Goal: Task Accomplishment & Management: Complete application form

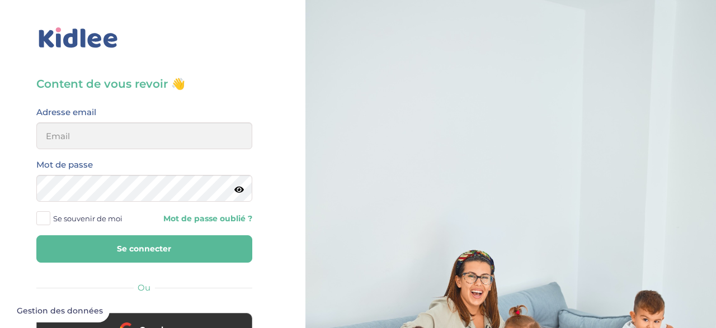
scroll to position [122, 0]
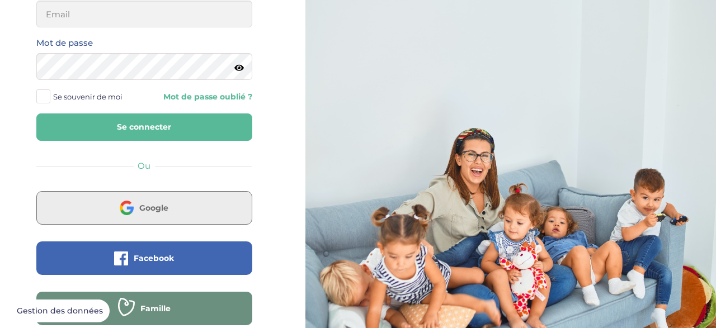
click at [147, 204] on button "Google" at bounding box center [144, 208] width 216 height 34
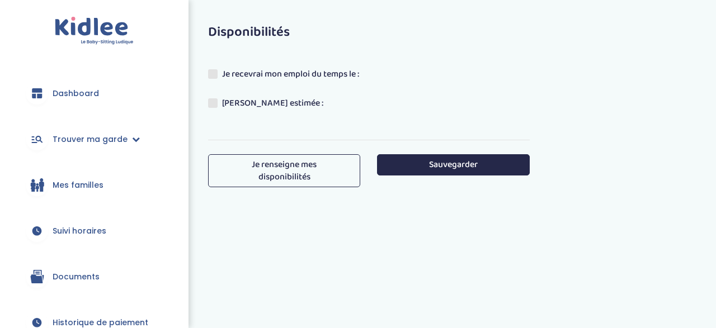
click at [82, 101] on link "Dashboard" at bounding box center [94, 93] width 155 height 40
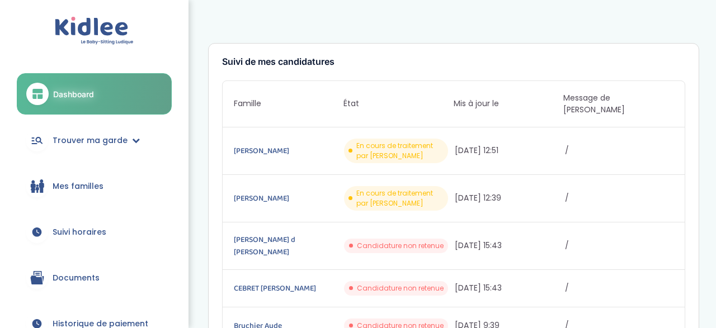
scroll to position [45, 0]
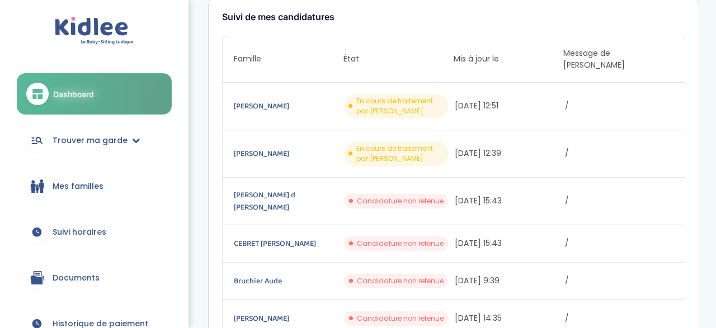
click at [69, 140] on span "Trouver ma garde" at bounding box center [90, 141] width 75 height 12
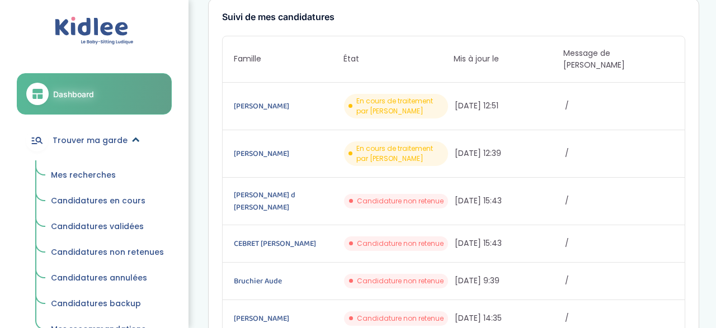
scroll to position [0, 0]
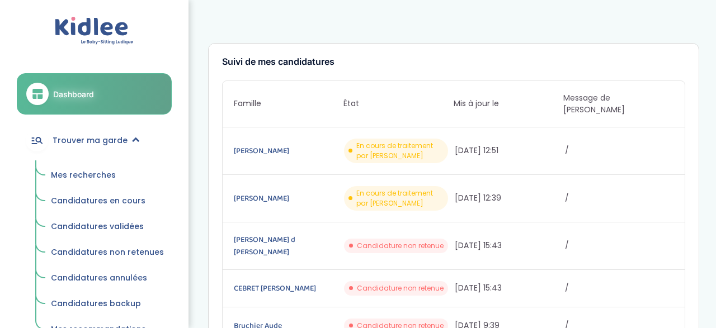
click at [89, 172] on span "Mes recherches" at bounding box center [83, 174] width 65 height 11
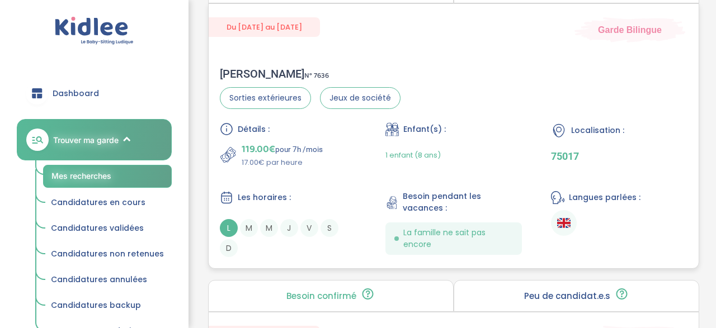
scroll to position [529, 0]
click at [330, 181] on div "Détails : 119.00€ pour 7h /mois 17.00€ par heure Enfant(s) : 1 enfant (8 ans) L…" at bounding box center [453, 189] width 467 height 135
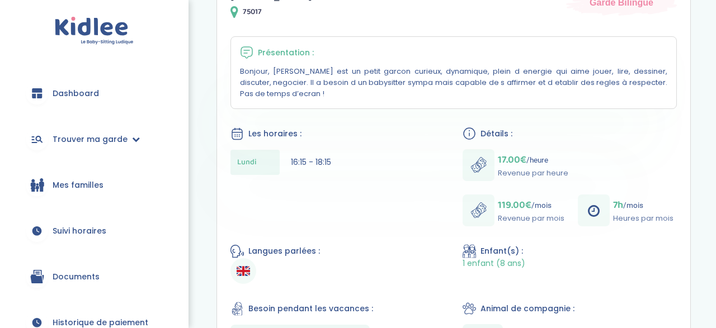
scroll to position [52, 0]
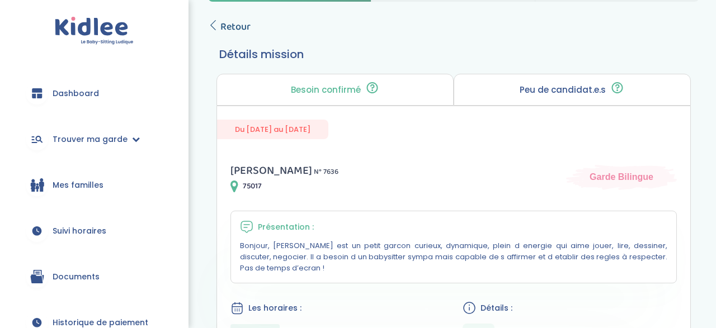
click at [223, 28] on span "Retour" at bounding box center [235, 27] width 30 height 16
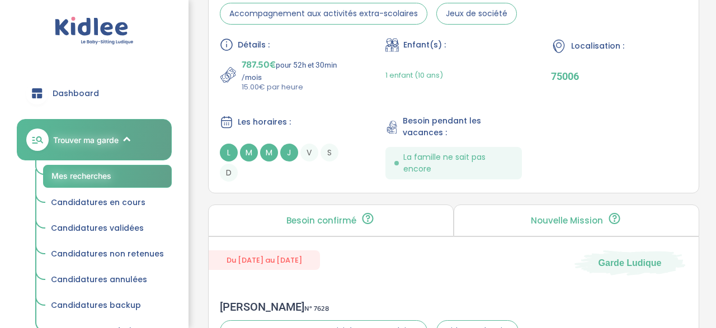
scroll to position [2192, 0]
click at [344, 90] on div "Détails : 787.50€ pour 52h et 30min /mois 15.00€ par heure Enfant(s) : 1 enfant…" at bounding box center [453, 109] width 467 height 144
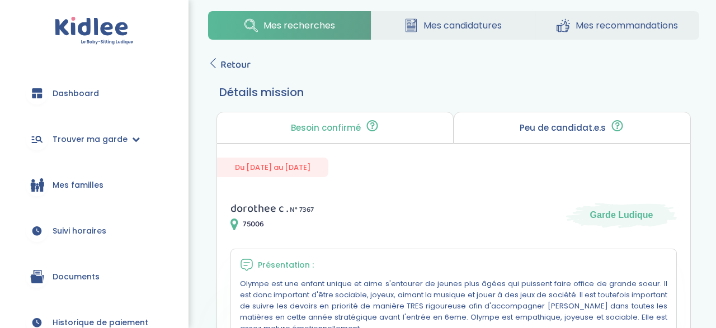
scroll to position [10, 0]
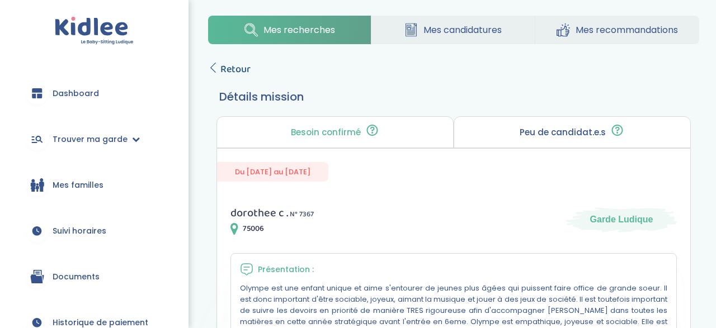
click at [216, 74] on link "Retour" at bounding box center [229, 70] width 42 height 16
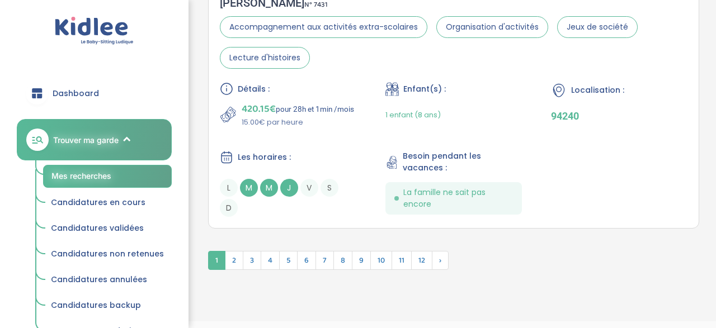
scroll to position [3479, 0]
click at [240, 251] on span "2" at bounding box center [234, 260] width 18 height 19
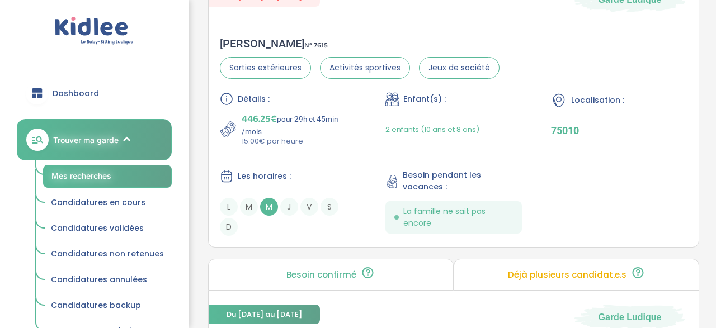
scroll to position [2120, 0]
click at [348, 125] on p "446.25€ pour 29h et 45min /mois" at bounding box center [299, 123] width 115 height 25
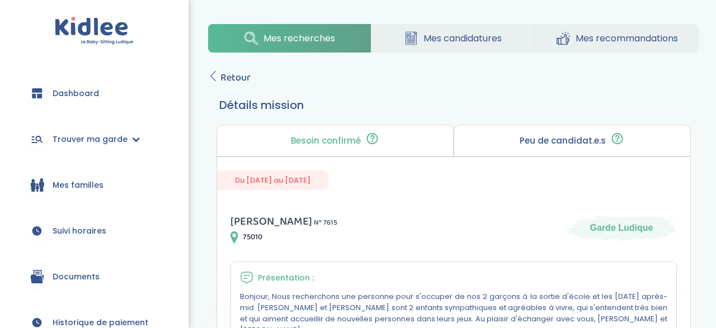
scroll to position [1, 0]
click at [211, 80] on icon at bounding box center [213, 76] width 10 height 10
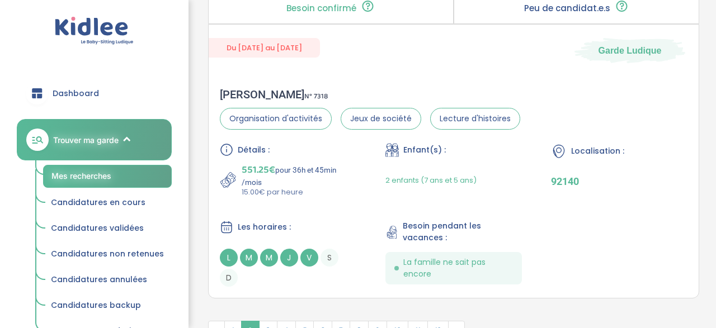
scroll to position [3408, 0]
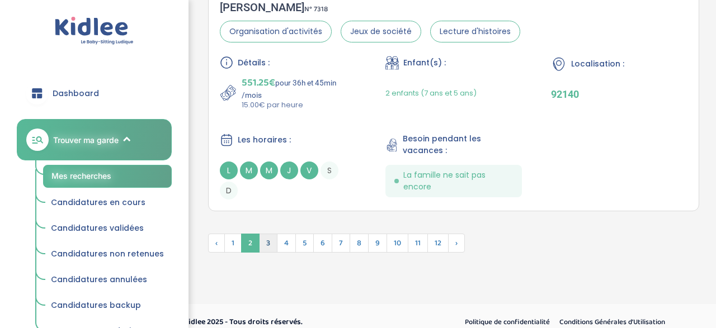
click at [266, 234] on span "3" at bounding box center [268, 243] width 18 height 19
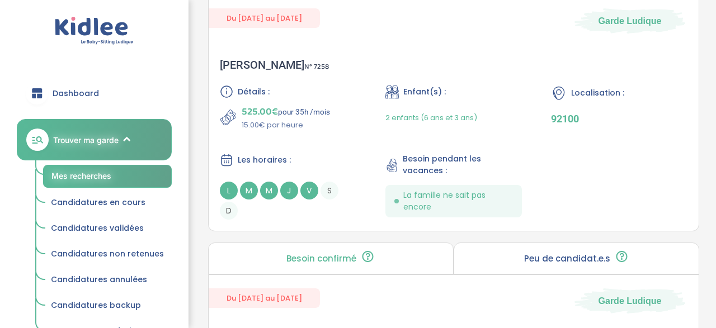
scroll to position [343, 0]
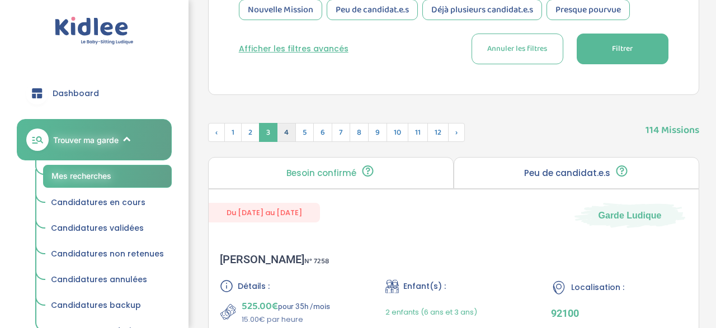
click at [288, 134] on span "4" at bounding box center [286, 132] width 19 height 19
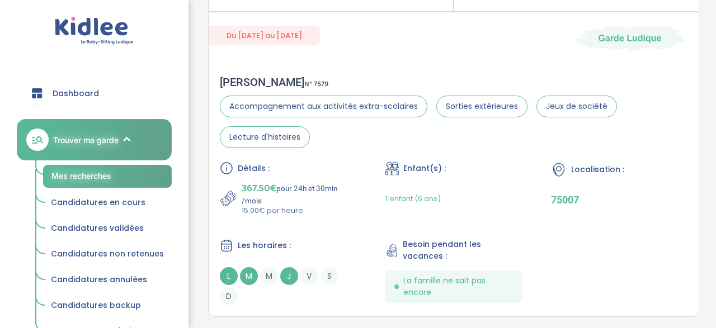
scroll to position [1161, 0]
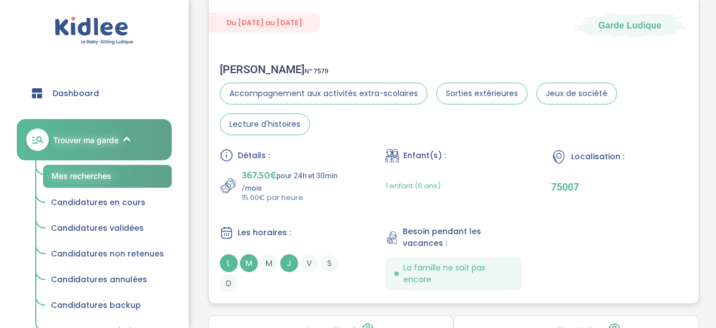
click at [322, 186] on p "367.50€ pour 24h et 30min /mois" at bounding box center [299, 180] width 115 height 25
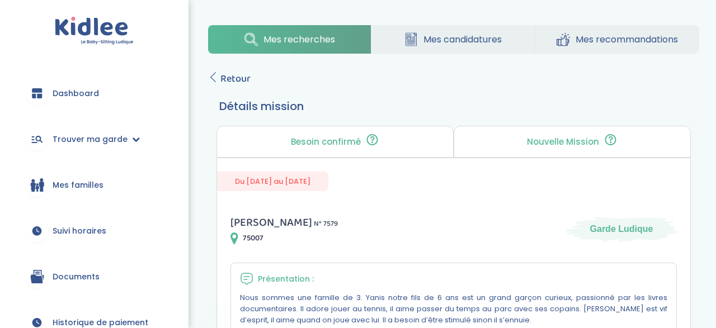
scroll to position [2, 0]
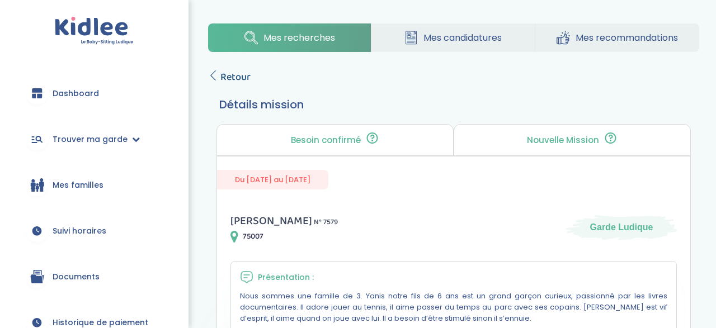
click at [219, 78] on link "Retour" at bounding box center [229, 77] width 42 height 16
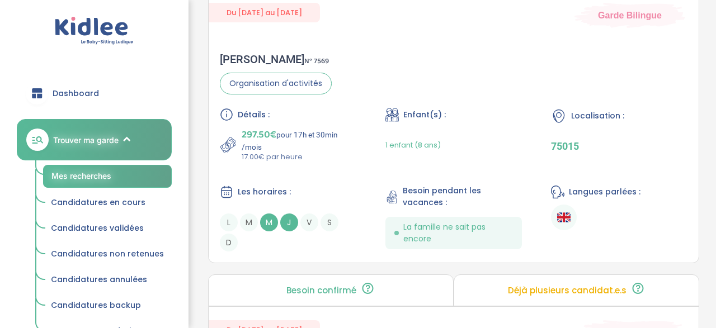
scroll to position [1847, 0]
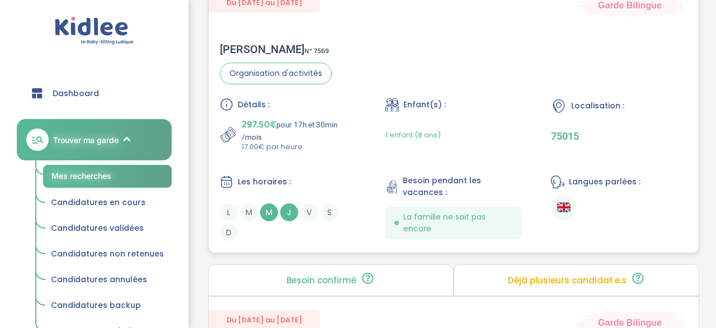
click at [421, 135] on div "1 enfant (8 ans)" at bounding box center [412, 134] width 55 height 35
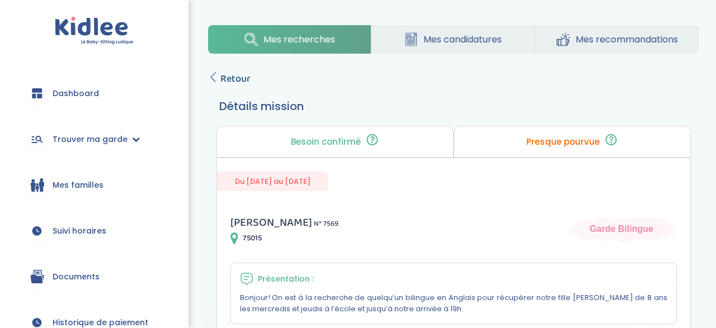
click at [224, 78] on span "Retour" at bounding box center [235, 79] width 30 height 16
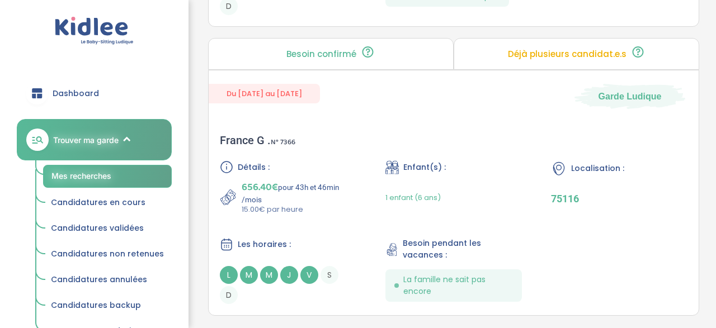
scroll to position [3470, 0]
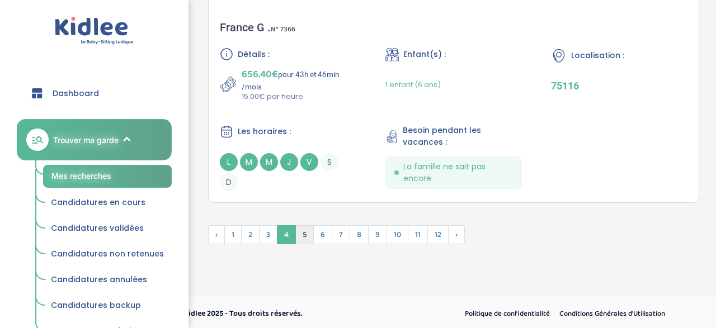
click at [302, 234] on span "5" at bounding box center [304, 234] width 18 height 19
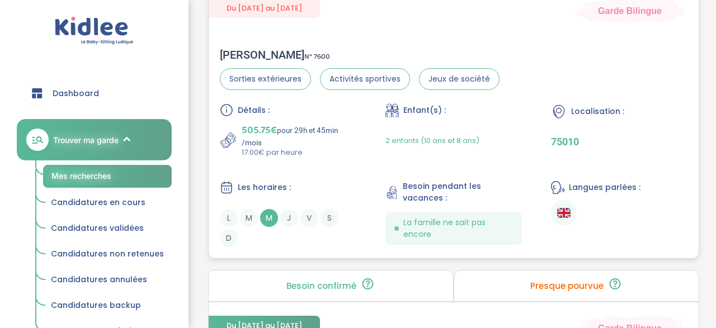
scroll to position [1519, 0]
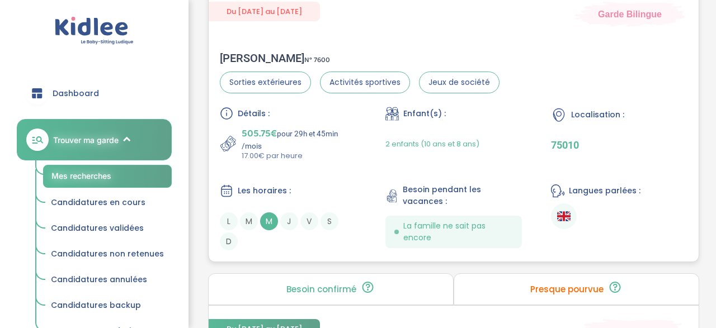
click at [356, 141] on p "505.75€ pour 29h et 45min /mois" at bounding box center [299, 138] width 115 height 25
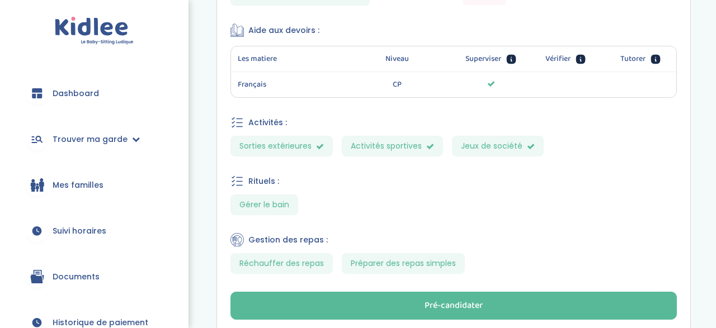
scroll to position [636, 0]
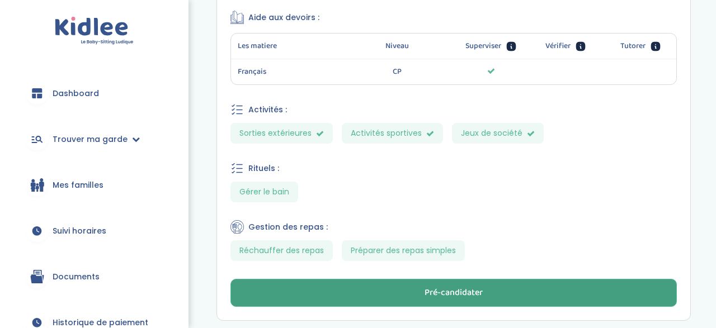
click at [464, 287] on div "Pré-candidater" at bounding box center [453, 293] width 58 height 13
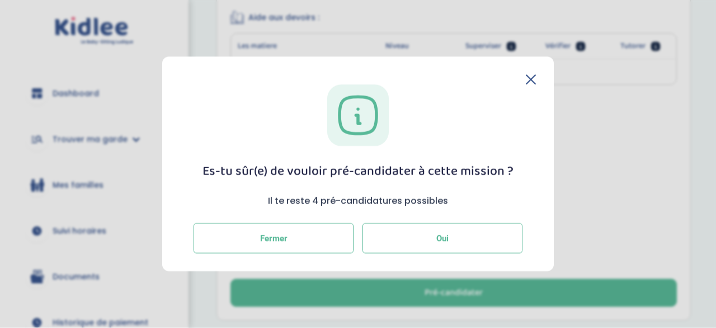
click at [401, 243] on button "Oui" at bounding box center [442, 239] width 160 height 30
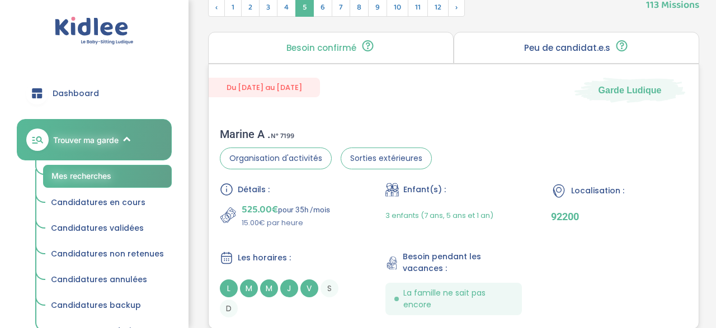
scroll to position [456, 0]
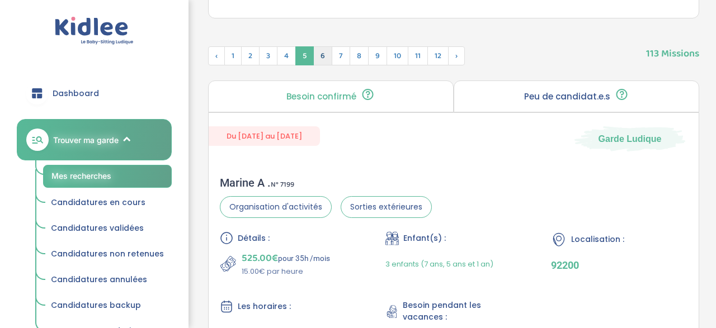
click at [325, 56] on span "6" at bounding box center [322, 55] width 19 height 19
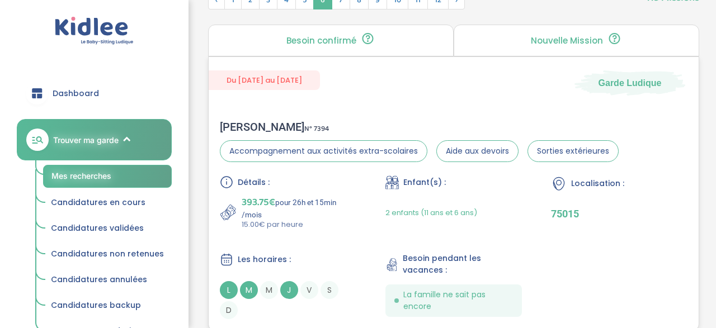
scroll to position [518, 0]
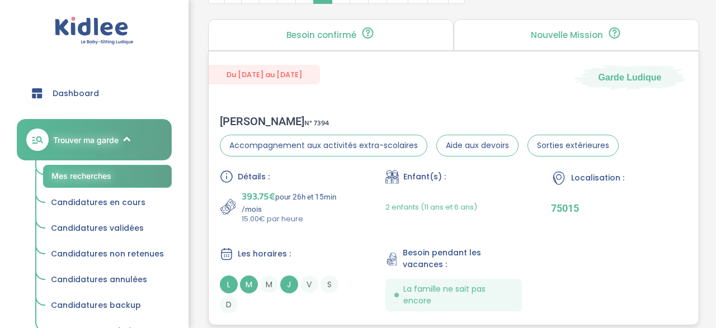
click at [389, 229] on div "Détails : 393.75€ pour 26h et 15min /mois 15.00€ par heure Enfant(s) : 2 enfant…" at bounding box center [453, 242] width 467 height 144
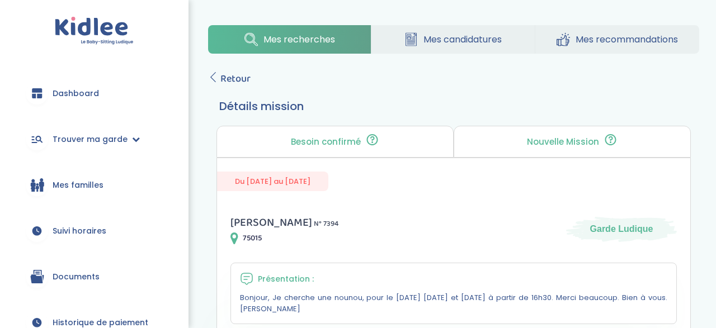
scroll to position [267, 0]
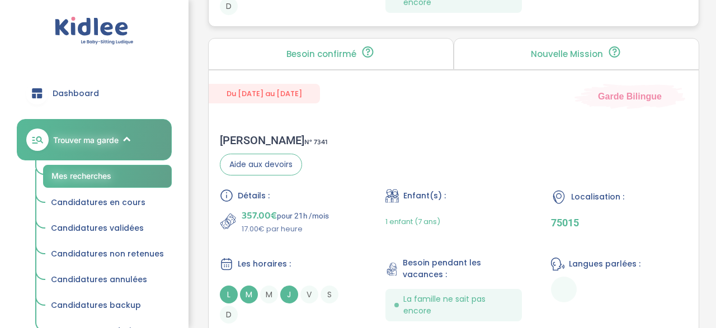
scroll to position [2696, 0]
click at [339, 234] on div "Détails : 357.00€ pour 21h /mois 17.00€ par heure Enfant(s) : 1 enfant (7 ans) …" at bounding box center [453, 255] width 467 height 135
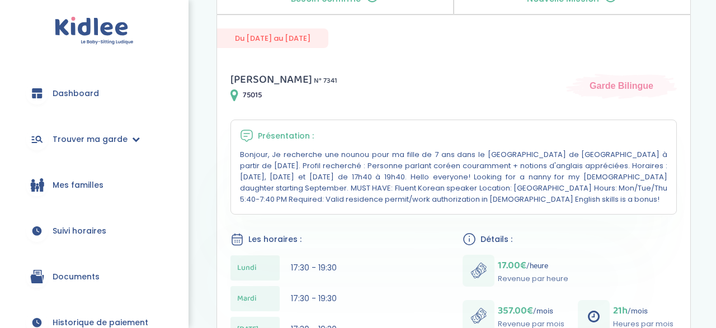
scroll to position [37, 0]
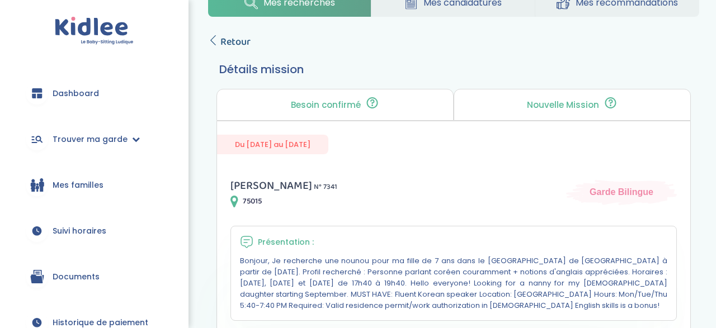
click at [215, 41] on icon at bounding box center [213, 40] width 10 height 10
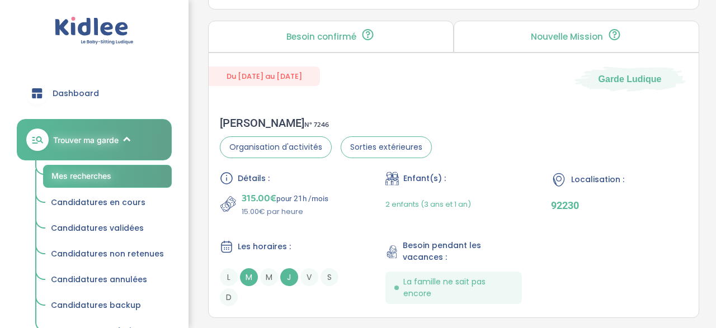
scroll to position [3436, 0]
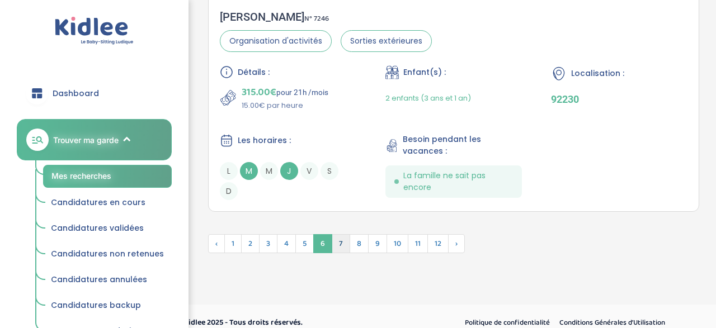
click at [338, 235] on span "7" at bounding box center [341, 243] width 18 height 19
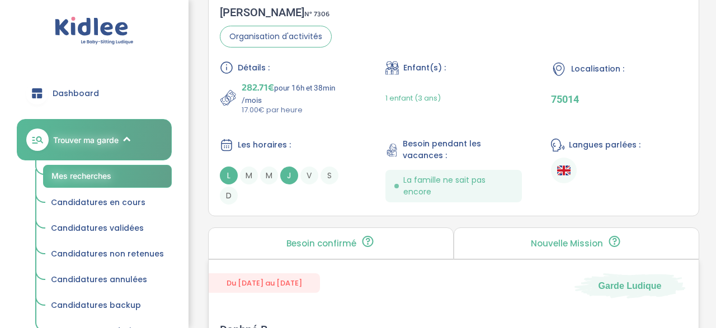
scroll to position [3117, 0]
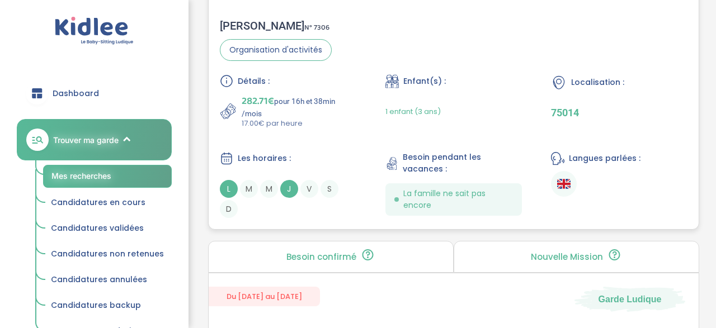
click at [366, 124] on div "Détails : 282.71€ pour 16h et 38min /mois 17.00€ par heure Enfant(s) : 1 enfant…" at bounding box center [453, 146] width 467 height 144
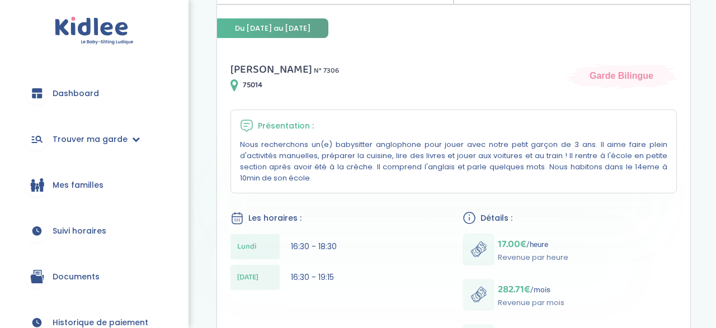
scroll to position [56, 0]
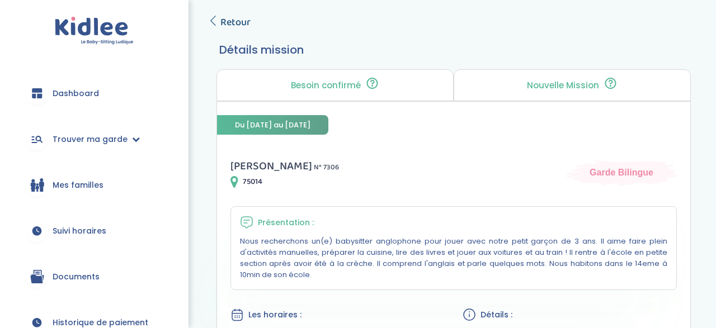
click at [213, 18] on icon at bounding box center [213, 21] width 10 height 10
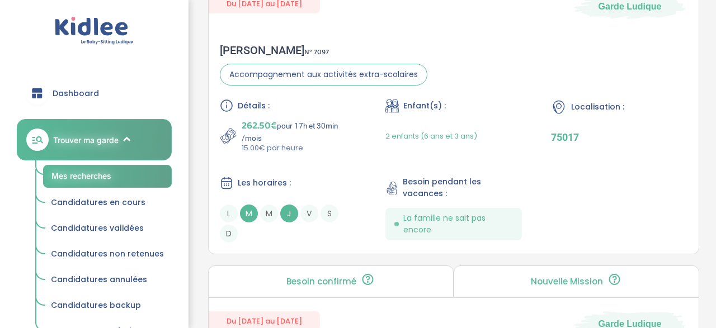
scroll to position [2481, 0]
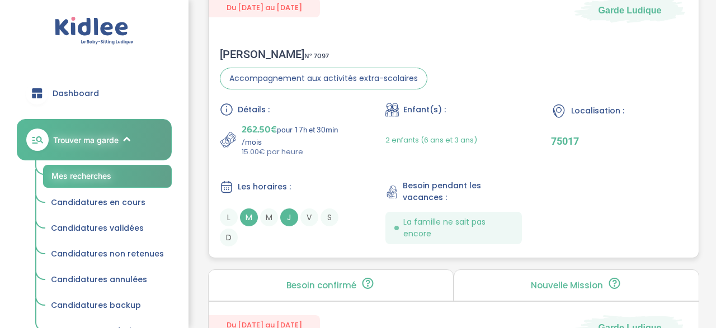
click at [382, 165] on div "Détails : 262.50€ pour 17h et 30min /mois 15.00€ par heure Enfant(s) : 2 enfant…" at bounding box center [453, 175] width 467 height 144
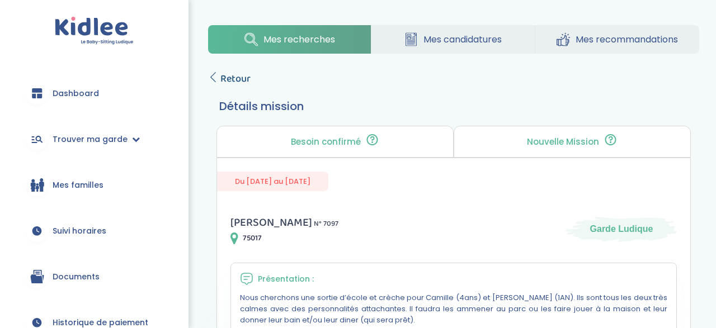
click at [222, 74] on span "Retour" at bounding box center [235, 79] width 30 height 16
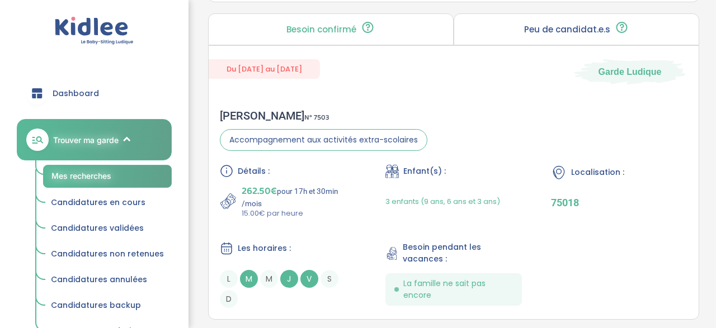
scroll to position [1907, 0]
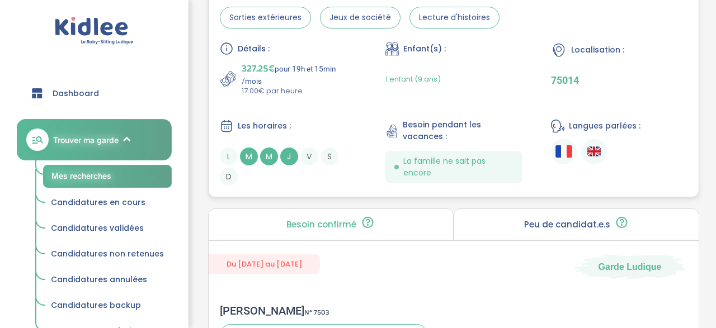
click at [346, 92] on div "Détails : 327.25€ pour 19h et 15min /mois 17.00€ par heure Enfant(s) : 1 enfant…" at bounding box center [453, 114] width 467 height 144
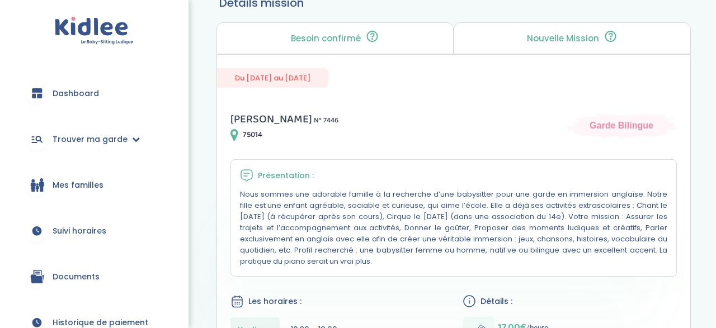
scroll to position [25, 0]
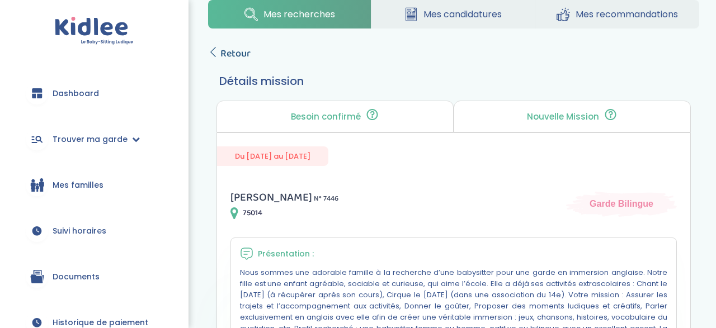
click at [214, 50] on icon at bounding box center [213, 52] width 10 height 10
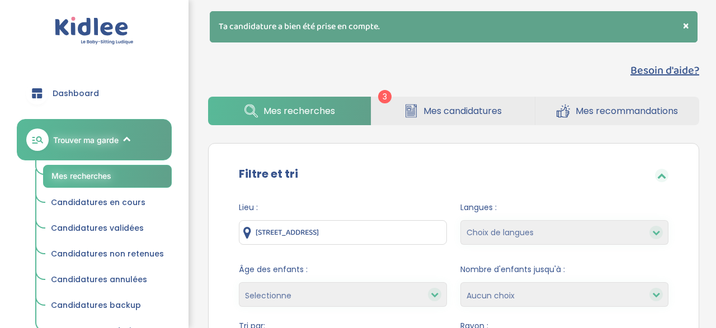
scroll to position [5, 0]
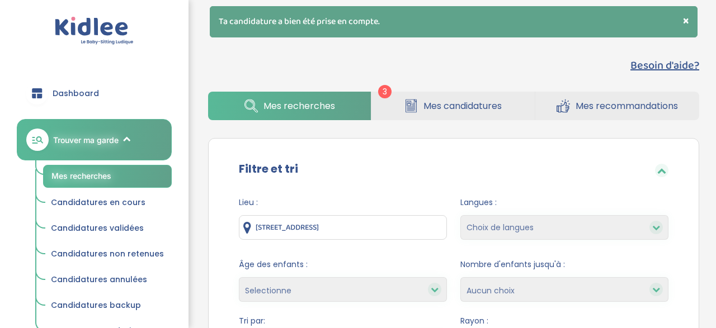
click at [415, 111] on icon at bounding box center [415, 111] width 1 height 1
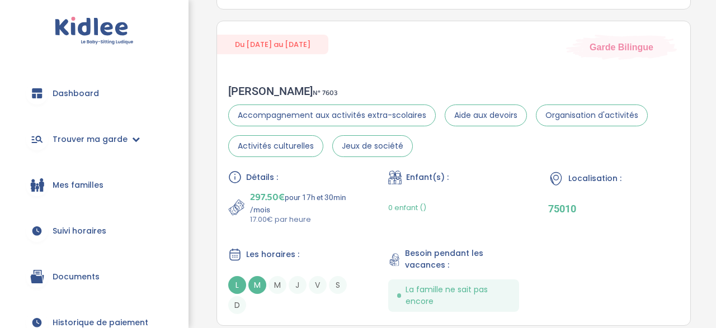
scroll to position [807, 0]
click at [468, 210] on div "0 enfant ()" at bounding box center [453, 207] width 131 height 35
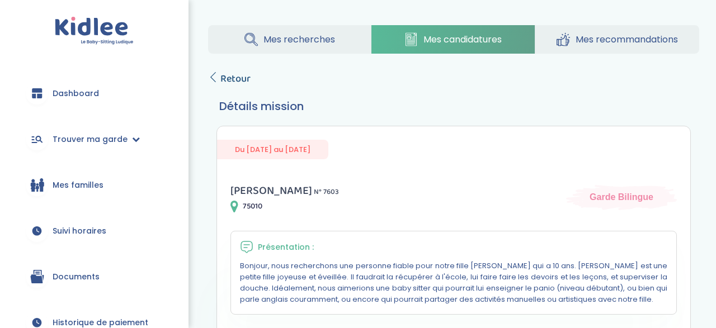
click at [229, 79] on span "Retour" at bounding box center [235, 79] width 30 height 16
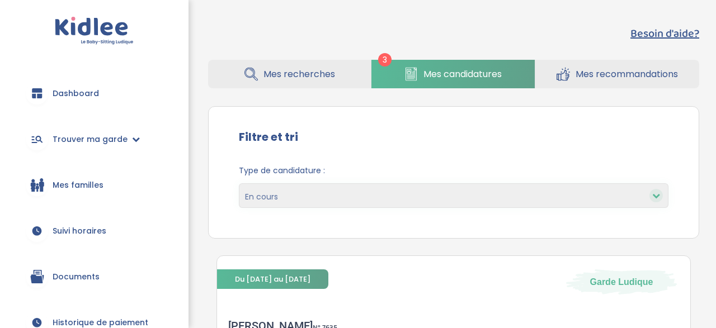
scroll to position [807, 0]
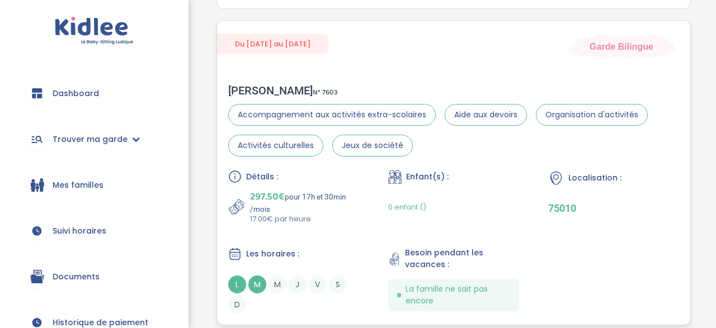
click at [336, 223] on p "17.00€ par heure" at bounding box center [304, 219] width 109 height 11
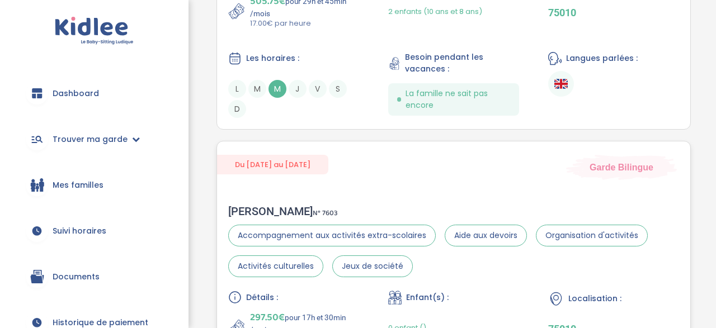
scroll to position [679, 0]
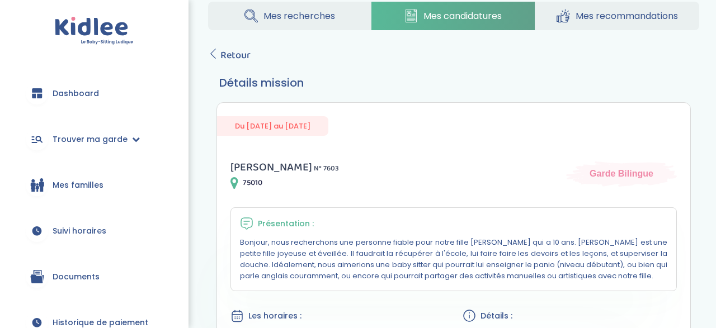
scroll to position [12, 0]
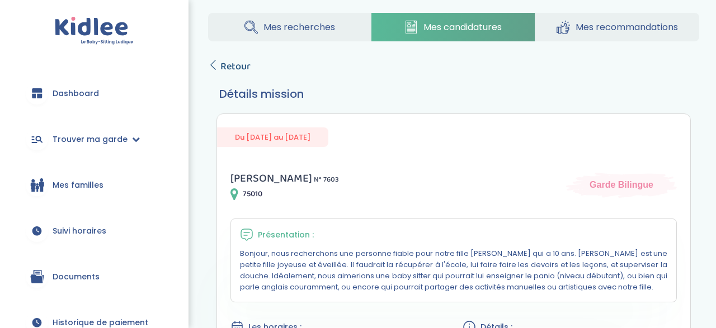
click at [217, 67] on icon at bounding box center [213, 65] width 10 height 10
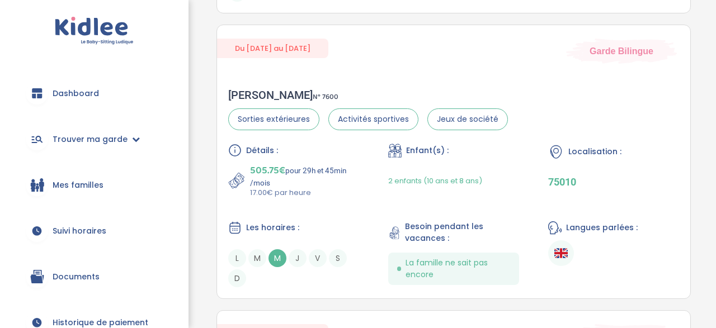
scroll to position [517, 0]
click at [447, 192] on div "2 enfants (10 ans et 8 ans)" at bounding box center [435, 180] width 94 height 35
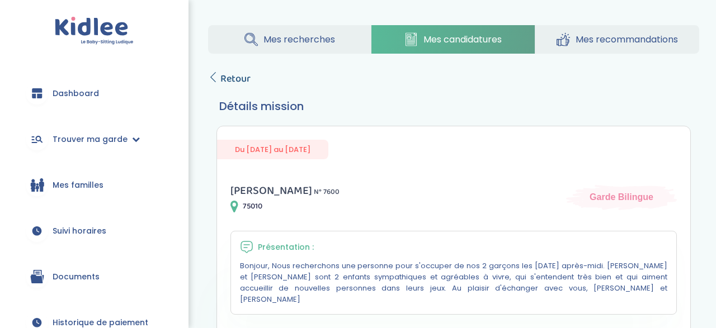
click at [210, 83] on link "Retour" at bounding box center [229, 79] width 42 height 16
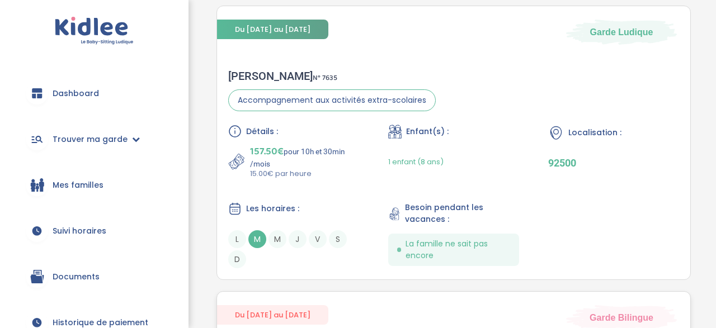
scroll to position [251, 0]
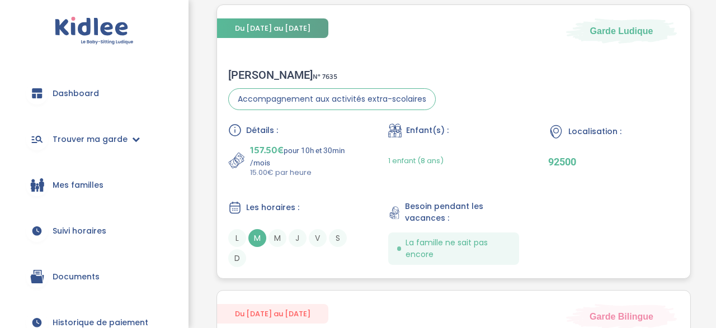
click at [368, 188] on div "Détails : 157.50€ pour 10h et 30min /mois 15.00€ par heure Enfant(s) : 1 enfant…" at bounding box center [453, 196] width 451 height 144
click at [536, 204] on div "Détails : 157.50€ pour 10h et 30min /mois 15.00€ par heure Enfant(s) : 1 enfant…" at bounding box center [453, 196] width 451 height 144
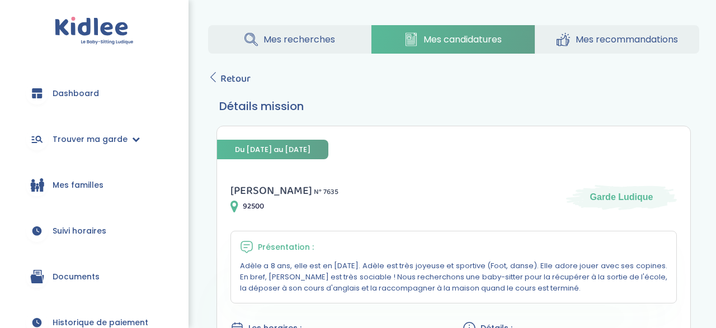
click at [222, 83] on span "Retour" at bounding box center [235, 79] width 30 height 16
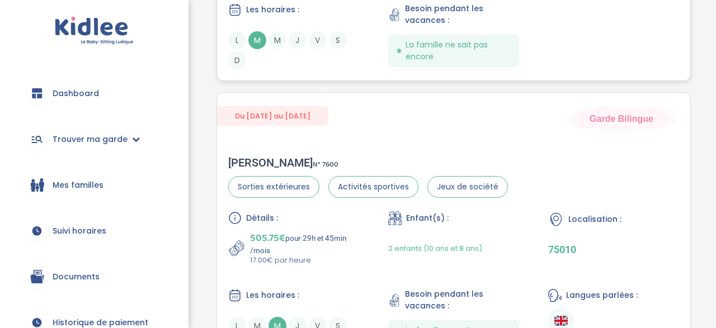
scroll to position [448, 0]
